Goal: Task Accomplishment & Management: Manage account settings

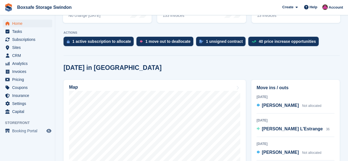
scroll to position [109, 0]
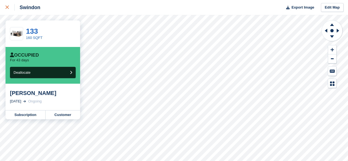
click at [9, 10] on div at bounding box center [10, 7] width 9 height 7
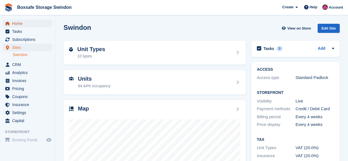
click at [17, 25] on span "Home" at bounding box center [28, 24] width 33 height 8
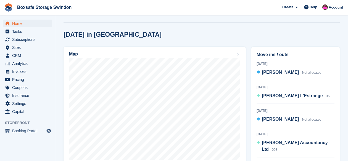
scroll to position [138, 0]
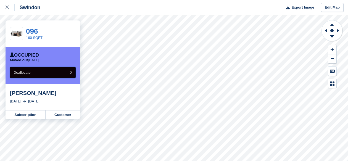
click at [41, 71] on button "Deallocate" at bounding box center [43, 72] width 66 height 11
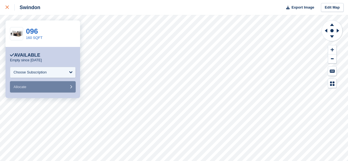
click at [7, 6] on icon at bounding box center [7, 7] width 3 height 3
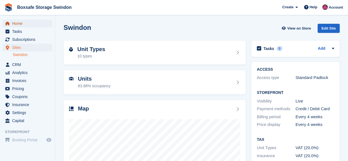
click at [20, 25] on span "Home" at bounding box center [28, 24] width 33 height 8
